Goal: Information Seeking & Learning: Learn about a topic

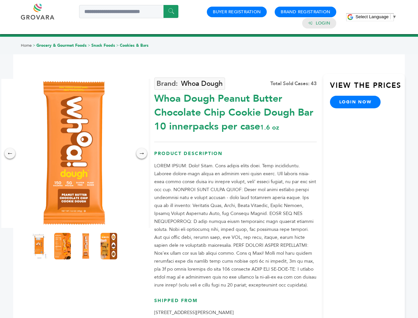
click at [376, 17] on span "Select Language" at bounding box center [372, 16] width 33 height 5
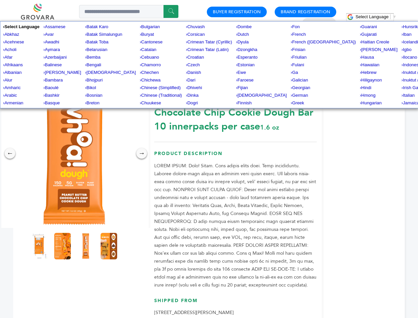
click at [74, 153] on img at bounding box center [74, 153] width 149 height 149
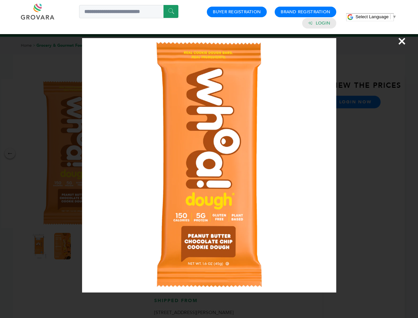
click at [10, 153] on div "×" at bounding box center [209, 159] width 418 height 318
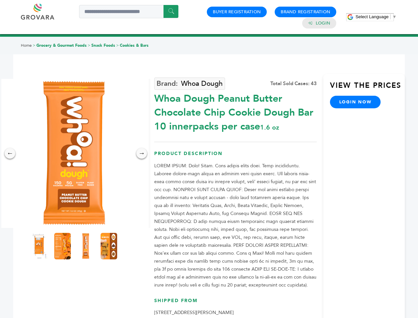
click at [142, 153] on div "→" at bounding box center [141, 153] width 11 height 11
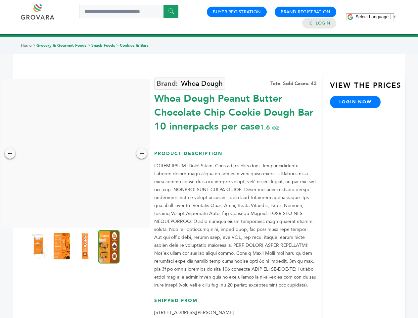
click at [39, 246] on img at bounding box center [38, 246] width 17 height 26
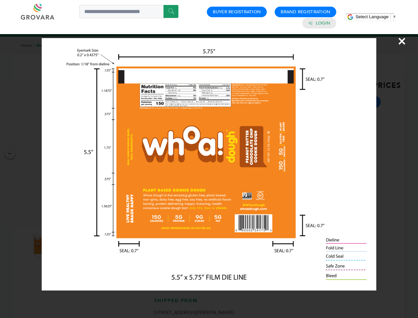
click at [63, 246] on div "×" at bounding box center [209, 159] width 418 height 318
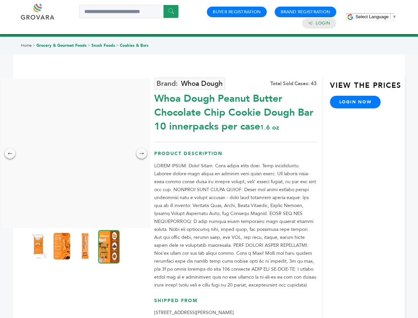
click at [86, 246] on img at bounding box center [85, 246] width 17 height 26
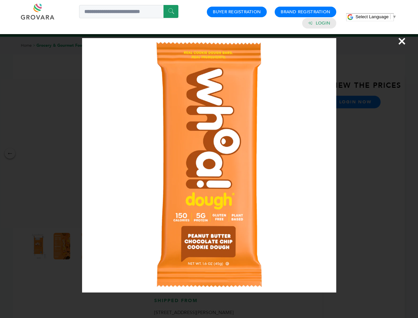
click at [109, 246] on div "×" at bounding box center [209, 159] width 418 height 318
